Goal: Transaction & Acquisition: Purchase product/service

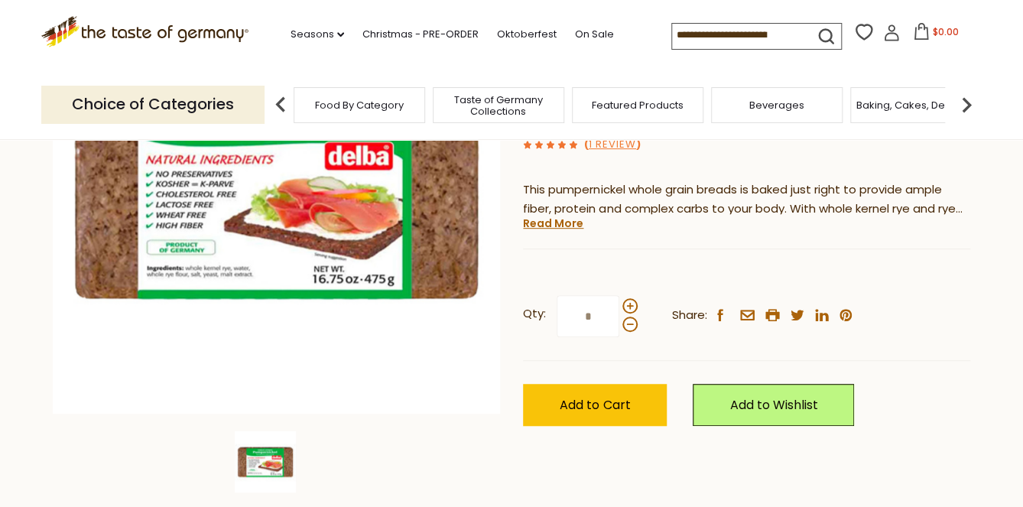
scroll to position [34, 0]
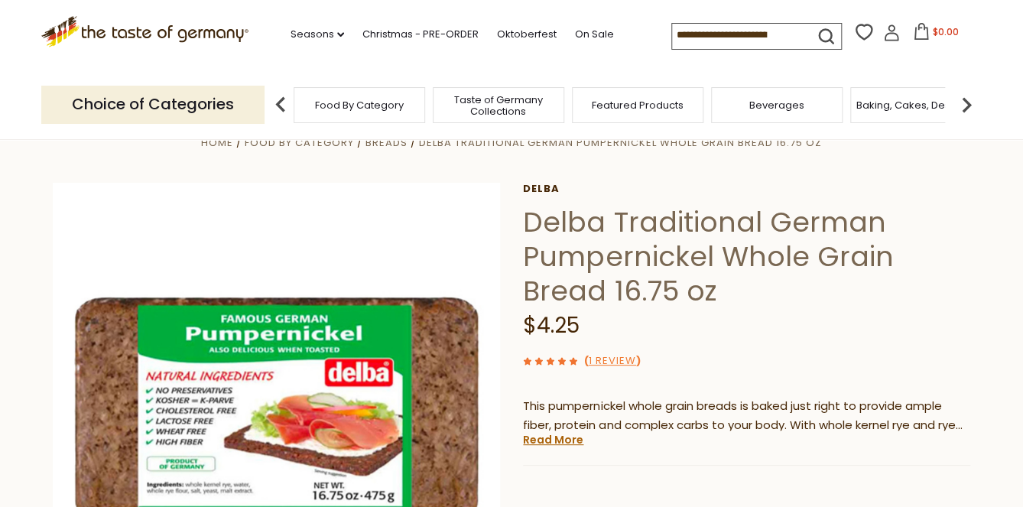
click at [672, 33] on input at bounding box center [736, 34] width 129 height 21
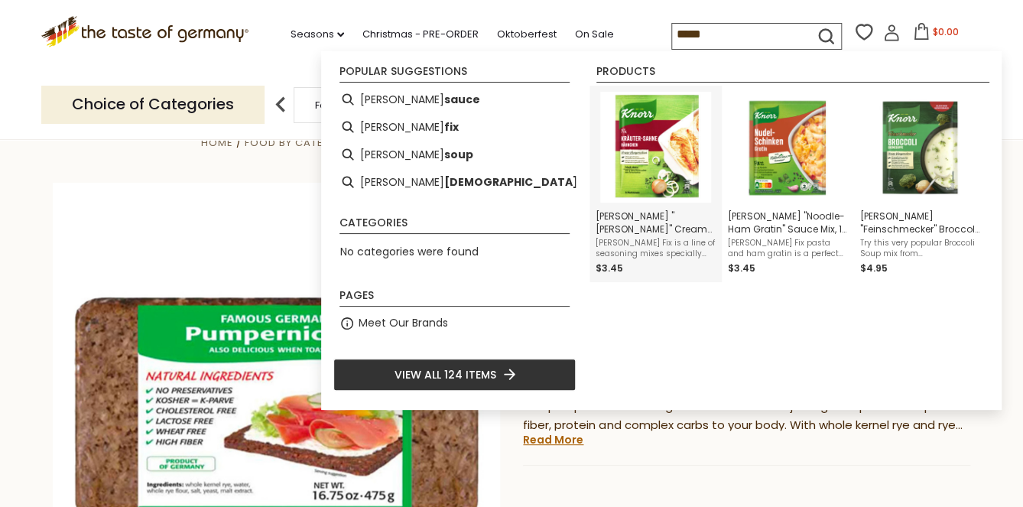
type input "*****"
click at [675, 157] on img "Instant Search Results" at bounding box center [655, 147] width 111 height 111
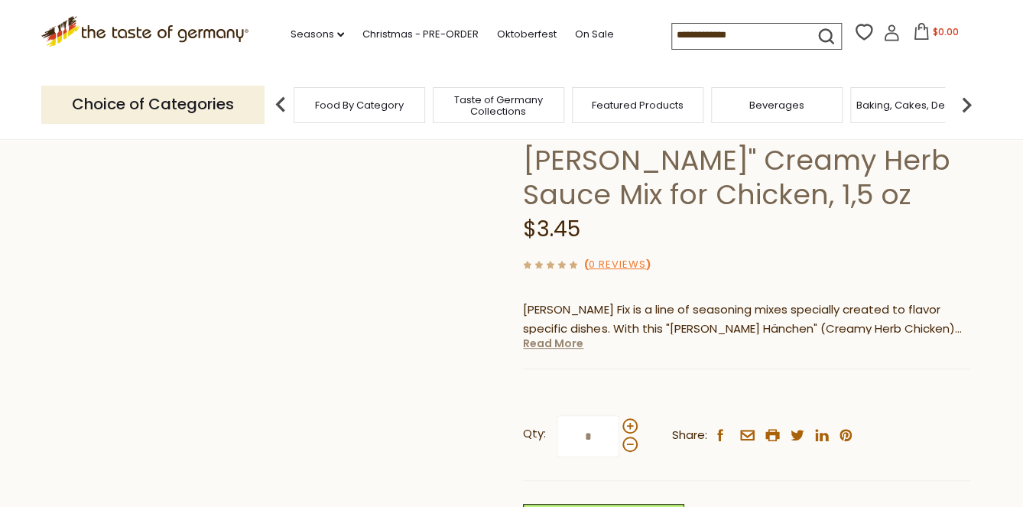
click at [553, 350] on link "Read More" at bounding box center [553, 343] width 60 height 15
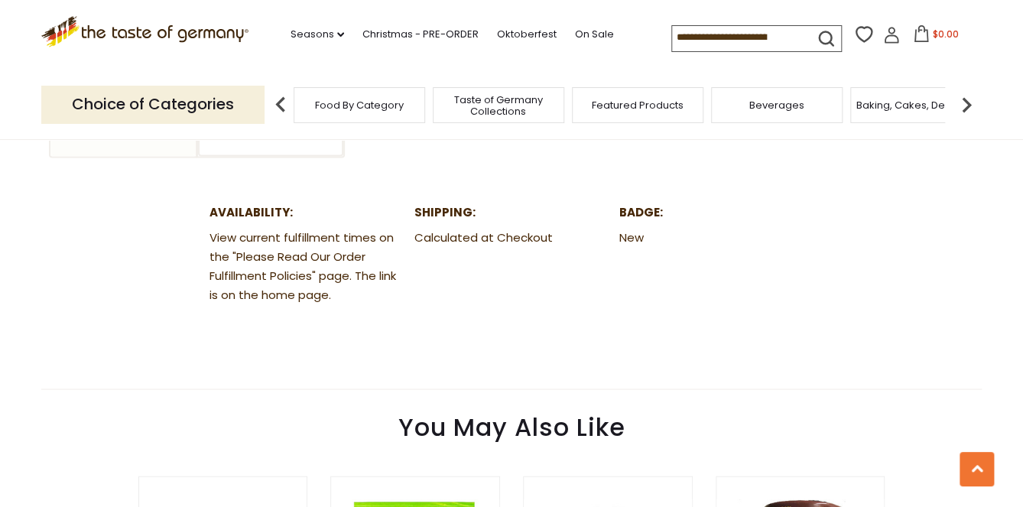
scroll to position [959, 0]
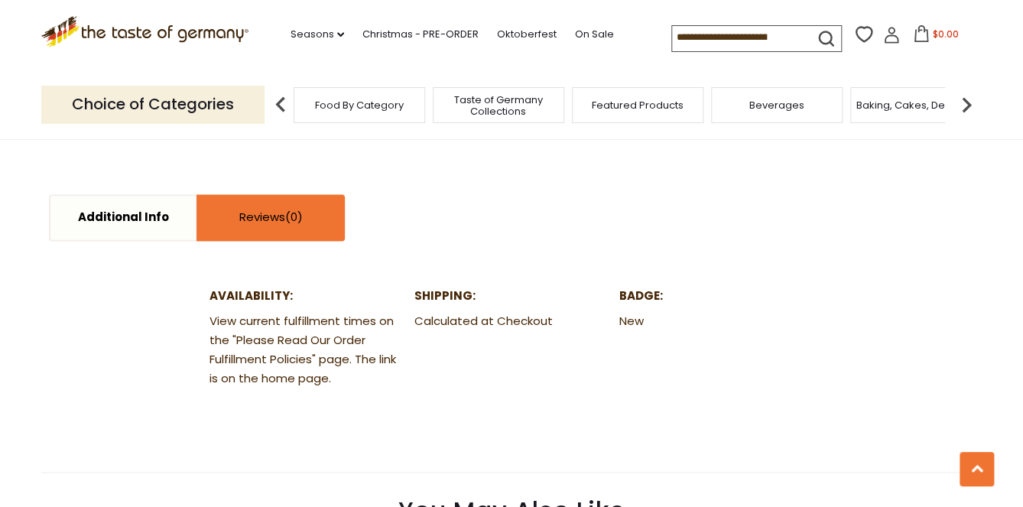
click at [246, 212] on link "Reviews" at bounding box center [270, 218] width 145 height 44
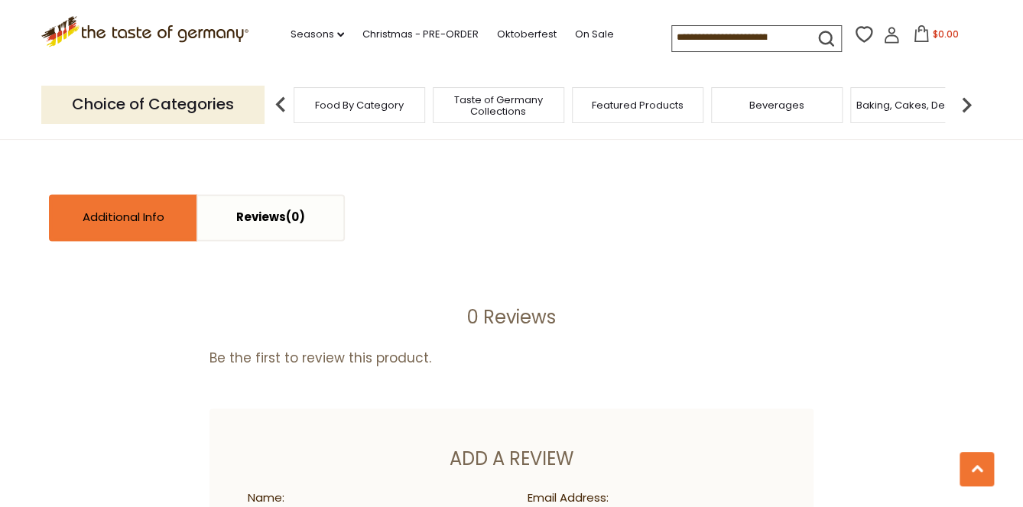
click at [151, 196] on link "Additional Info" at bounding box center [122, 218] width 145 height 44
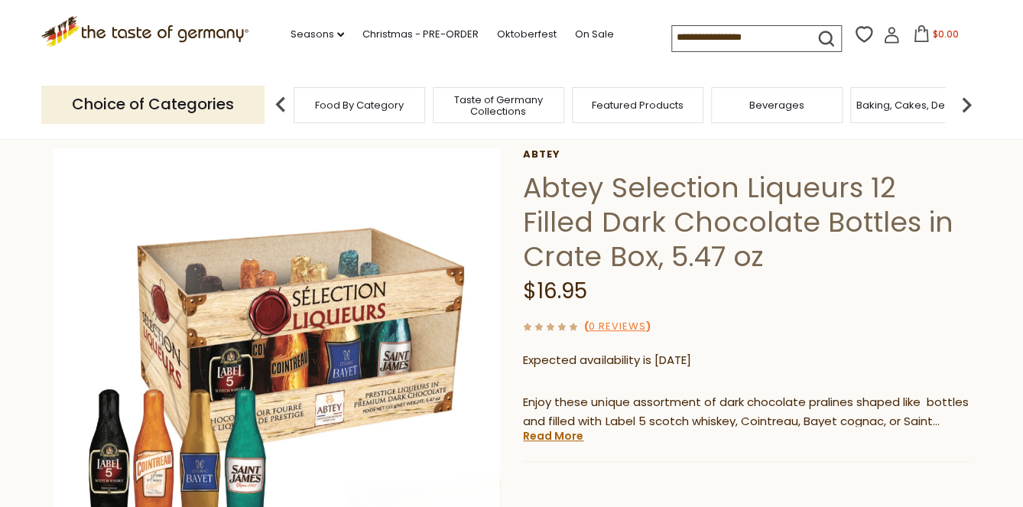
scroll to position [97, 0]
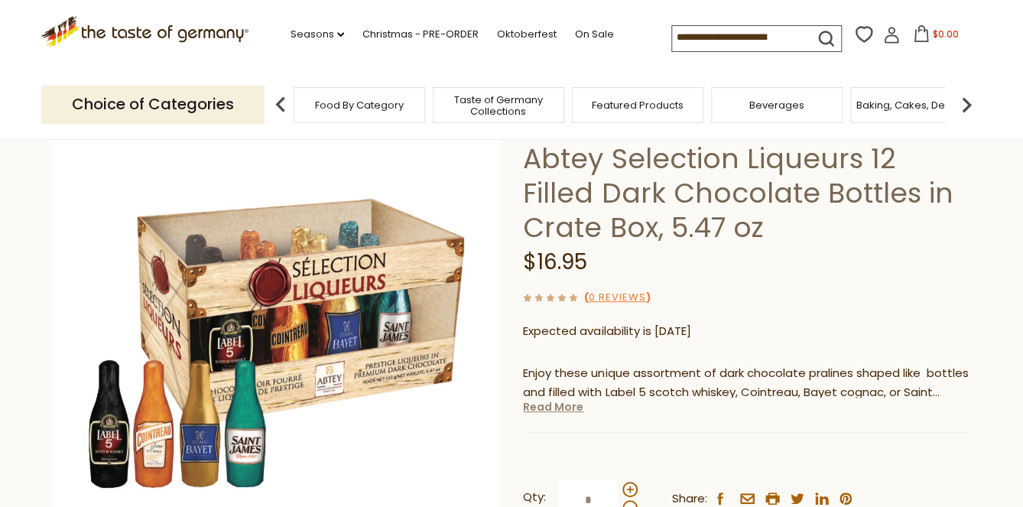
click at [565, 408] on link "Read More" at bounding box center [553, 406] width 60 height 15
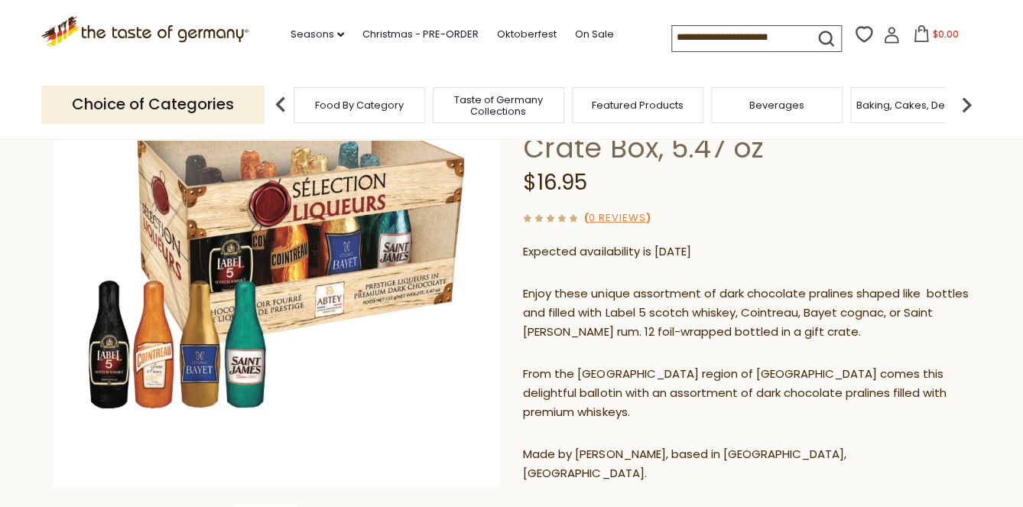
scroll to position [188, 0]
